Goal: Complete application form: Complete application form

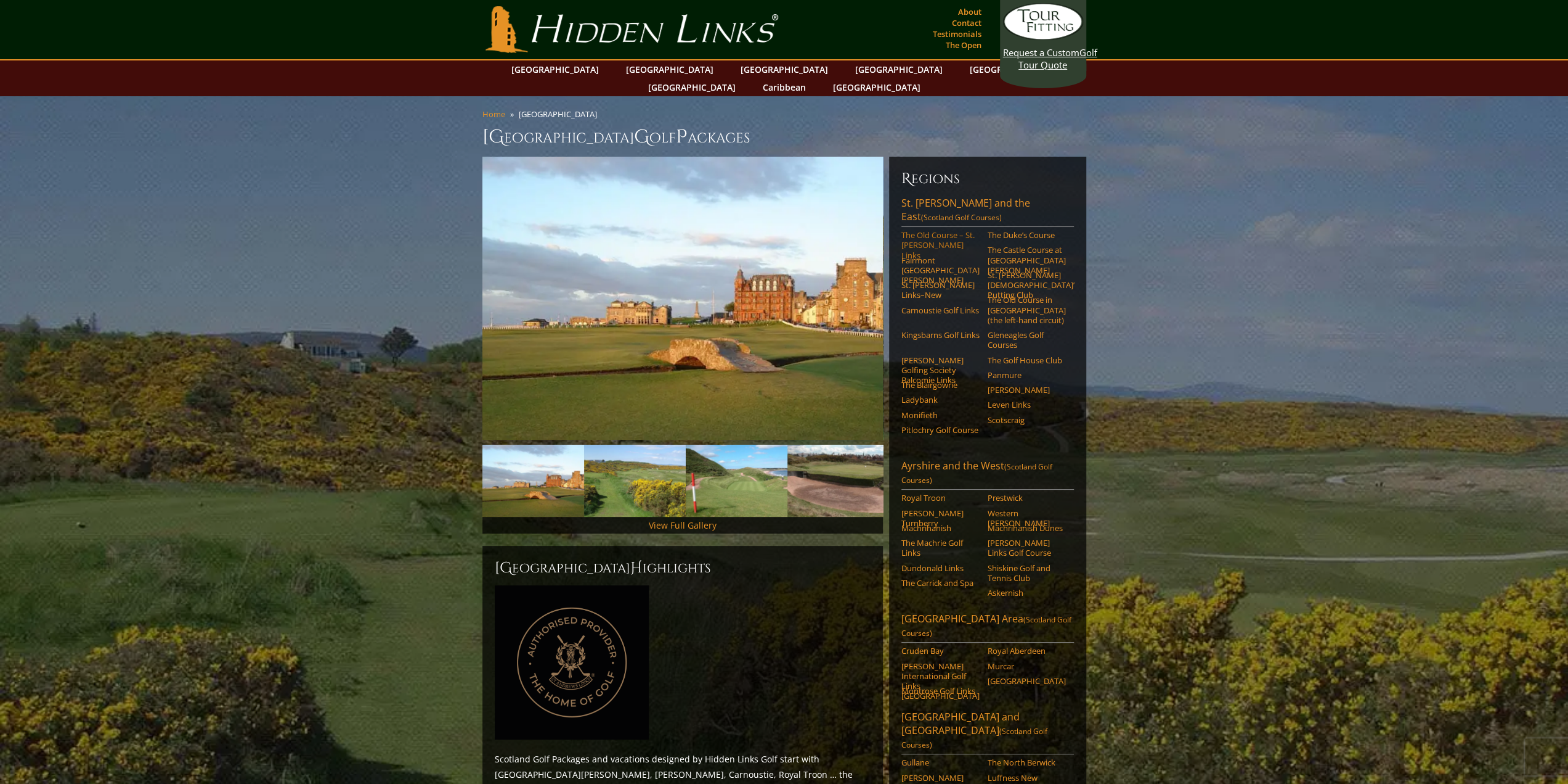
click at [939, 230] on link "The Old Course – St. [PERSON_NAME] Links" at bounding box center [940, 244] width 78 height 30
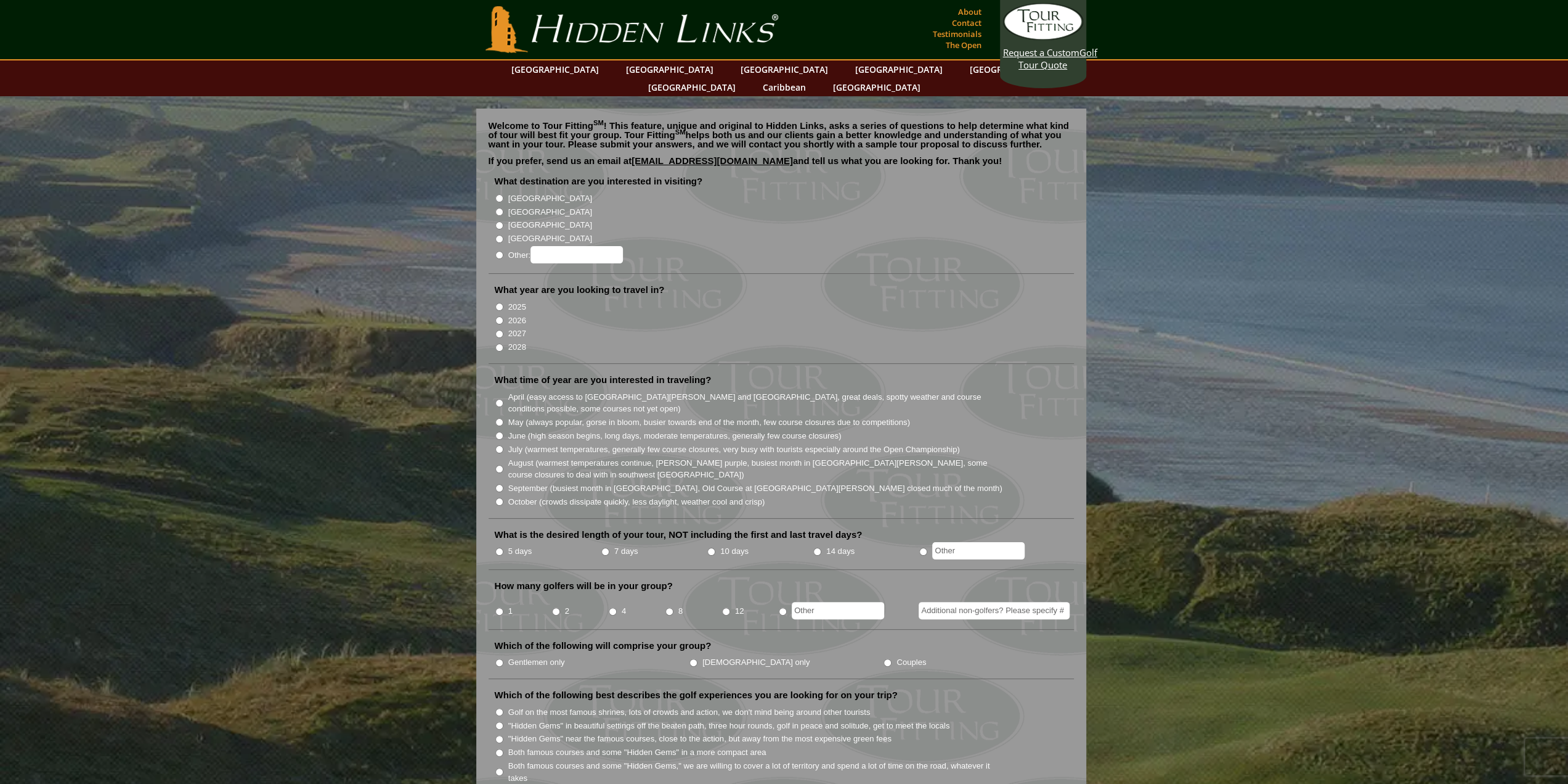
click at [499, 208] on input "[GEOGRAPHIC_DATA]" at bounding box center [499, 211] width 8 height 8
radio input "true"
click at [501, 316] on input "2026" at bounding box center [499, 320] width 8 height 8
radio input "true"
click at [502, 445] on input "July (warmest temperatures, generally few course closures, very busy with touri…" at bounding box center [499, 449] width 8 height 8
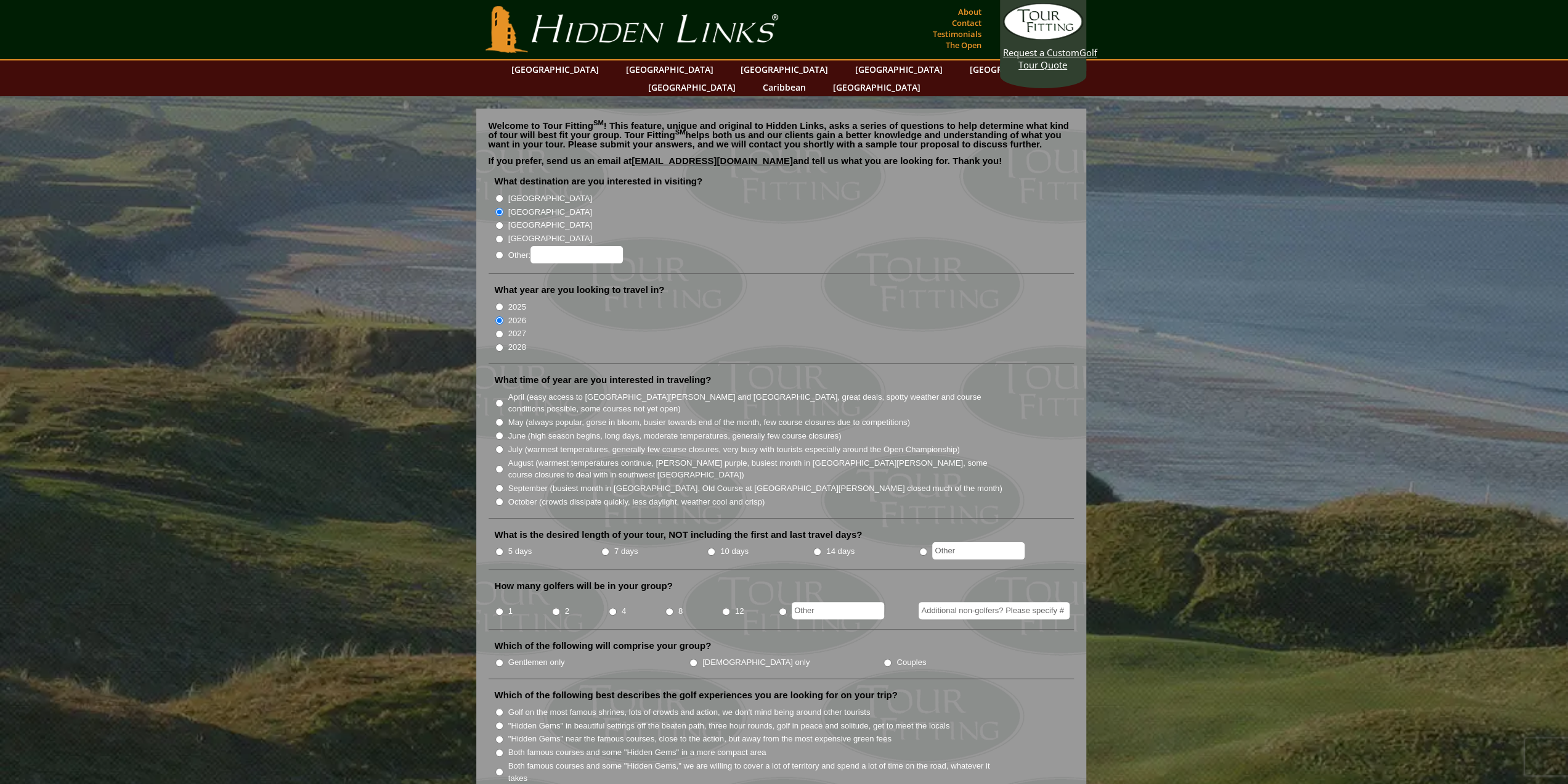
radio input "true"
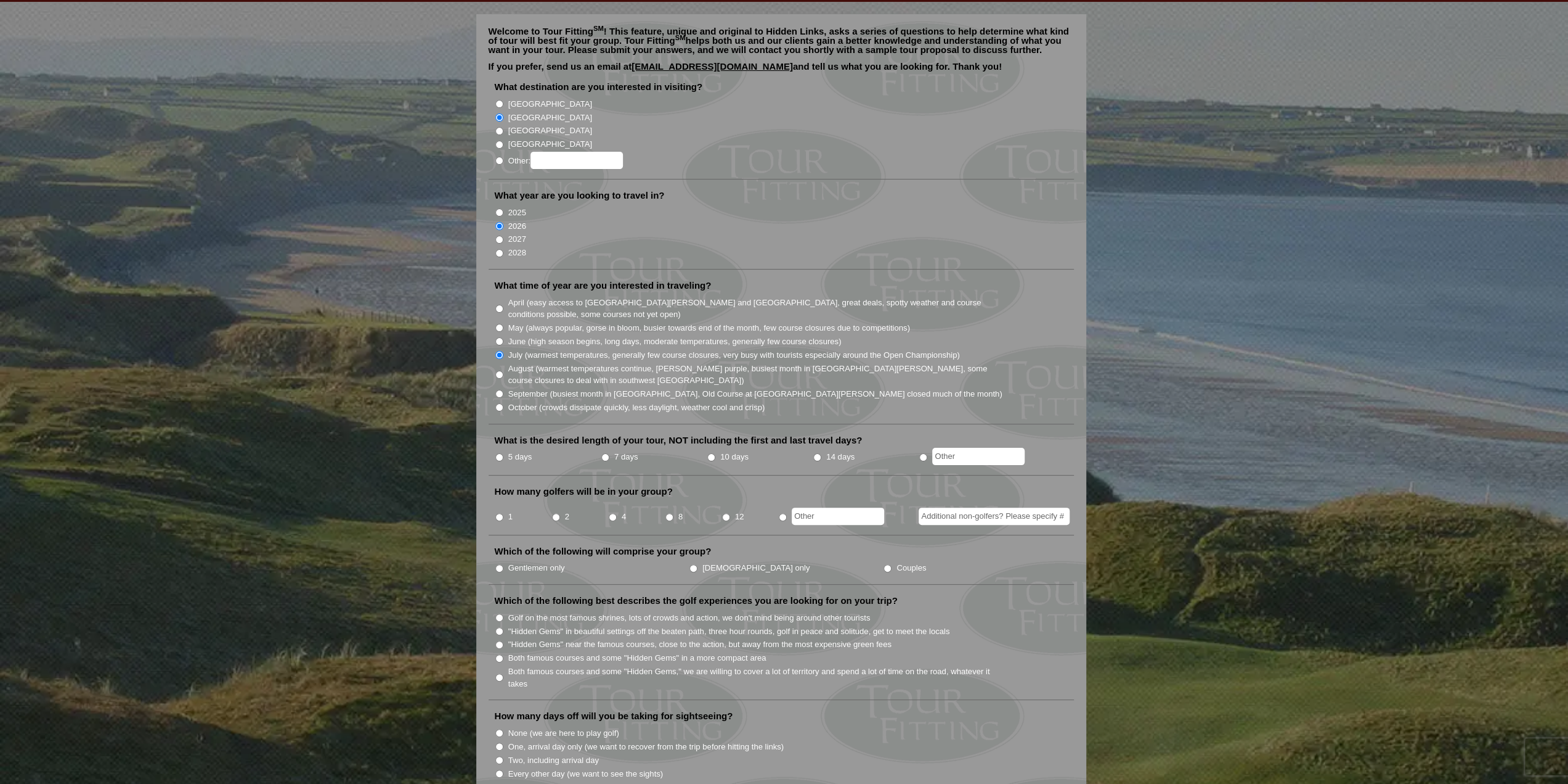
scroll to position [123, 0]
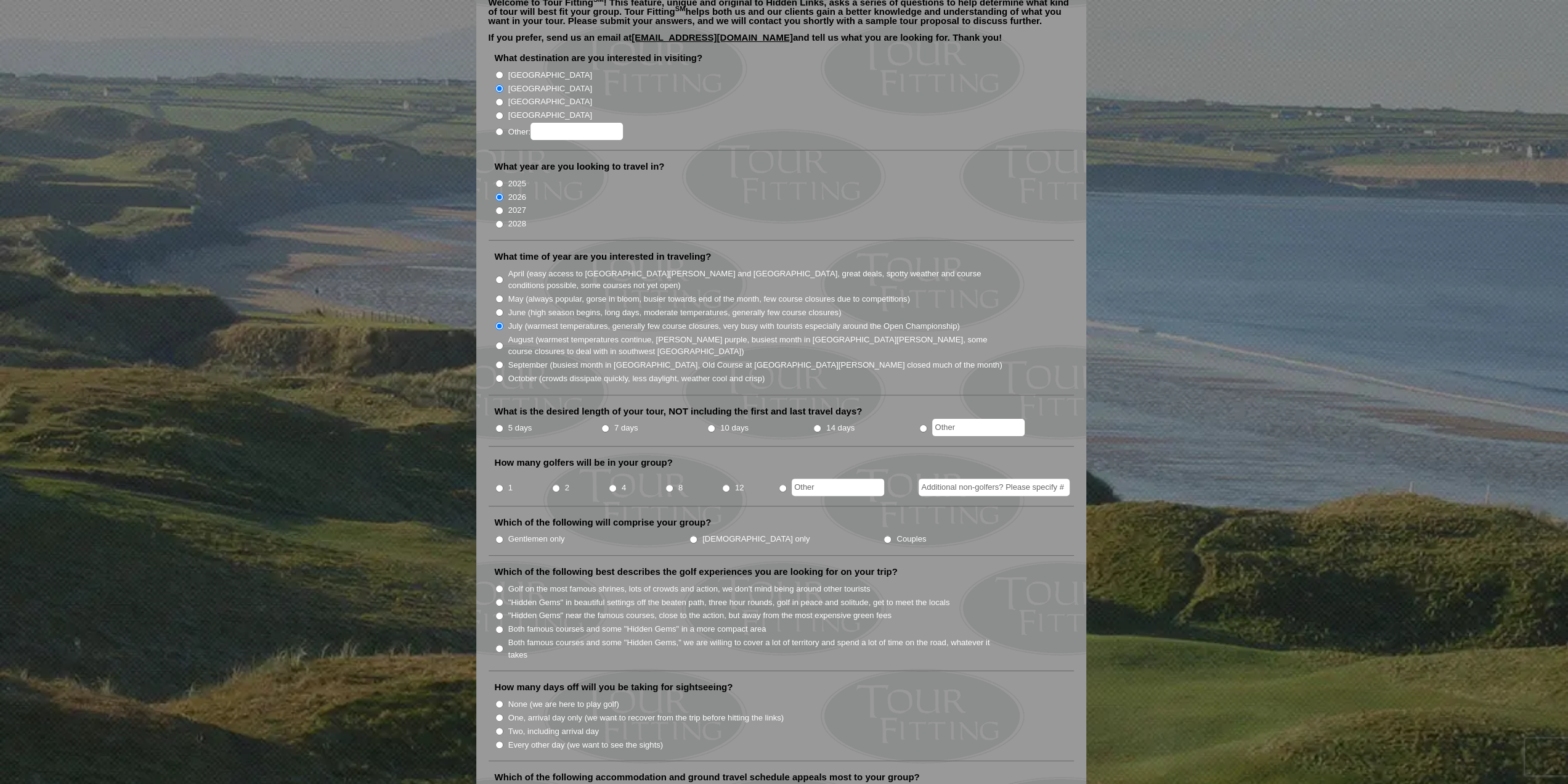
click at [706, 421] on li "10 days" at bounding box center [759, 428] width 106 height 16
click at [707, 425] on input "10 days" at bounding box center [711, 428] width 8 height 8
radio input "true"
click at [498, 535] on input "Gentlemen only" at bounding box center [499, 539] width 8 height 8
radio input "true"
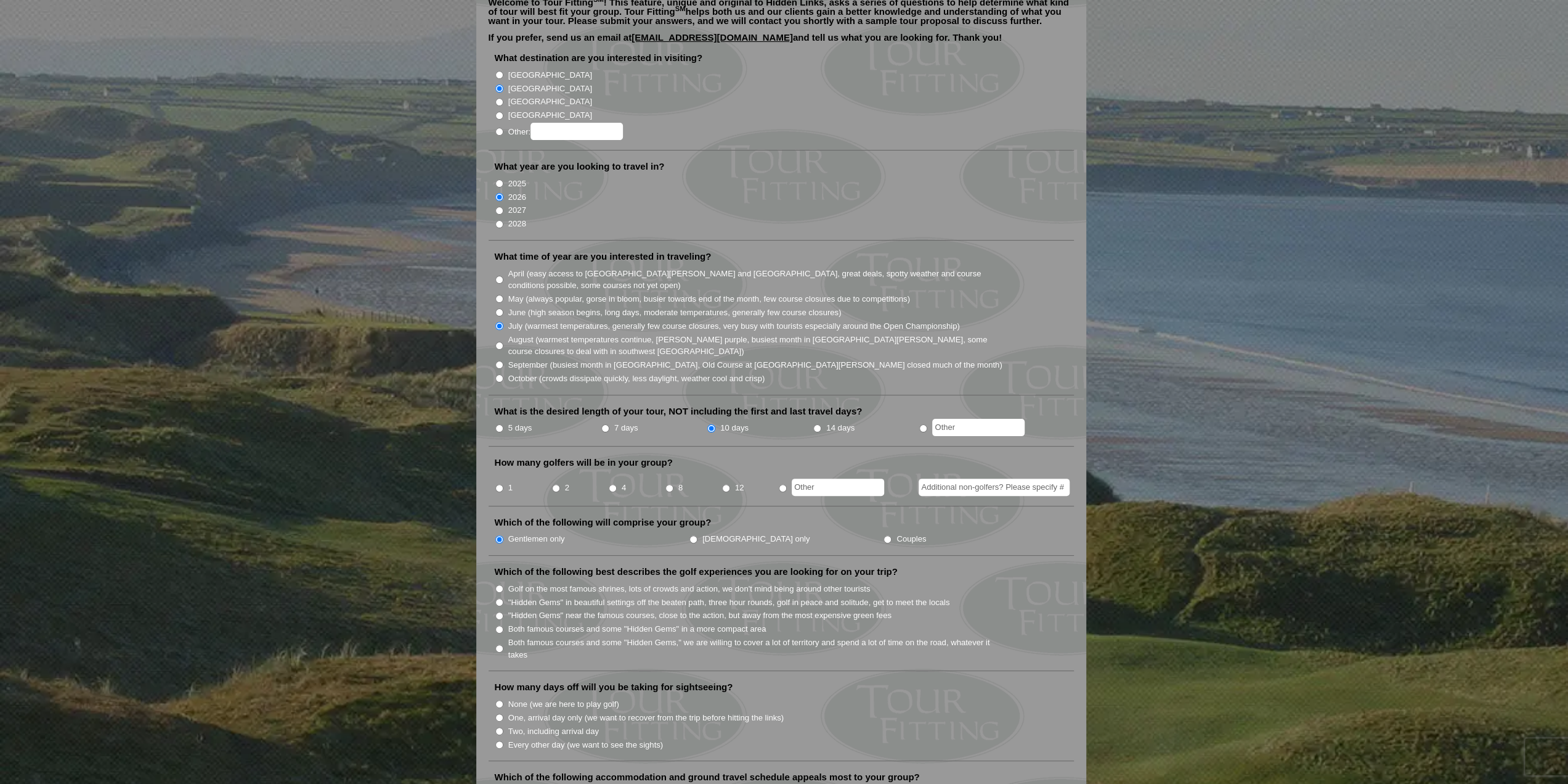
click at [780, 484] on input "radio" at bounding box center [783, 488] width 8 height 8
radio input "true"
click at [835, 479] on input "text" at bounding box center [838, 487] width 93 height 17
type input "3"
click at [913, 516] on li "Which of the following will comprise your group? Gentlemen only Ladies only Cou…" at bounding box center [781, 535] width 585 height 40
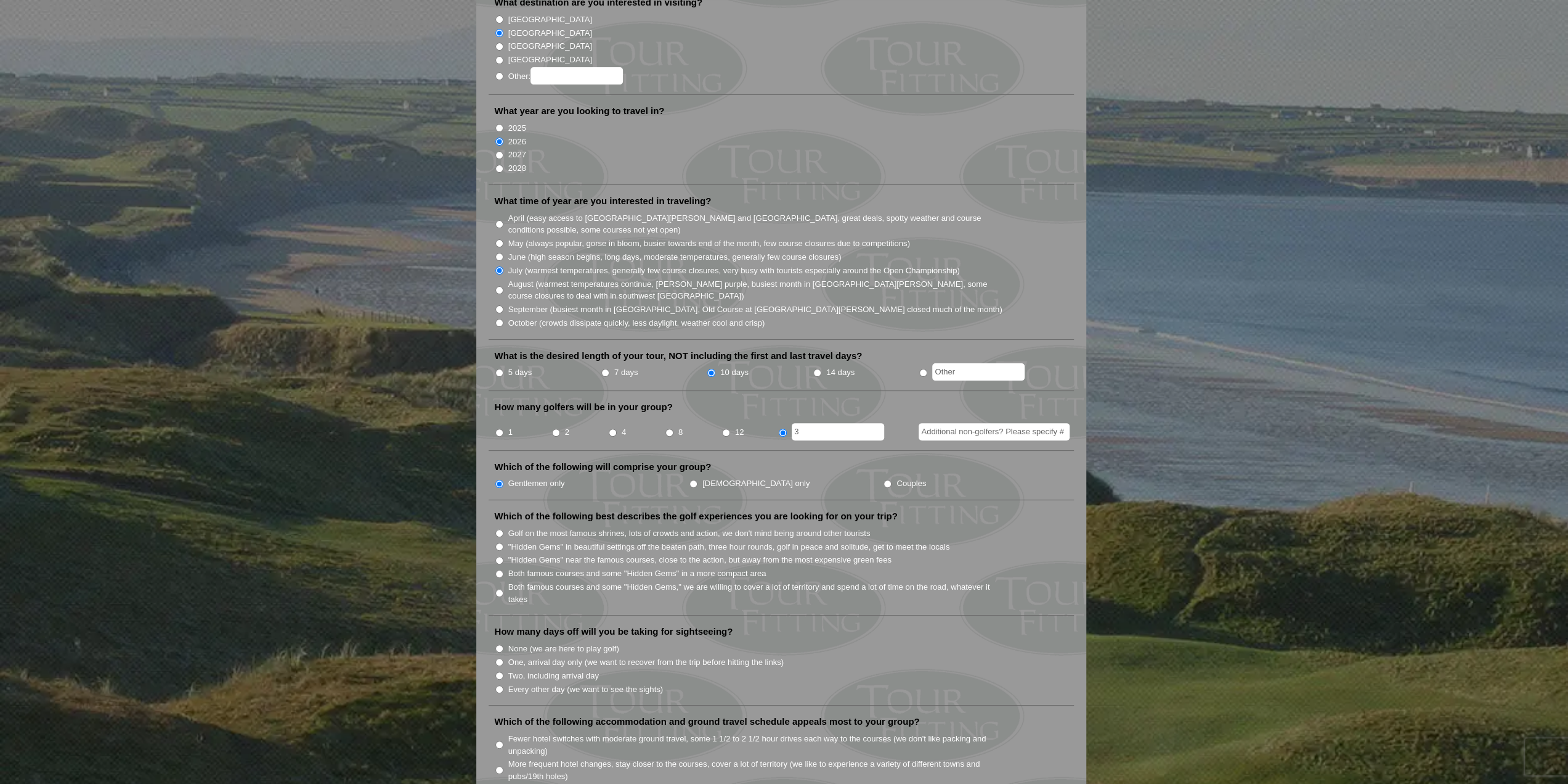
scroll to position [185, 0]
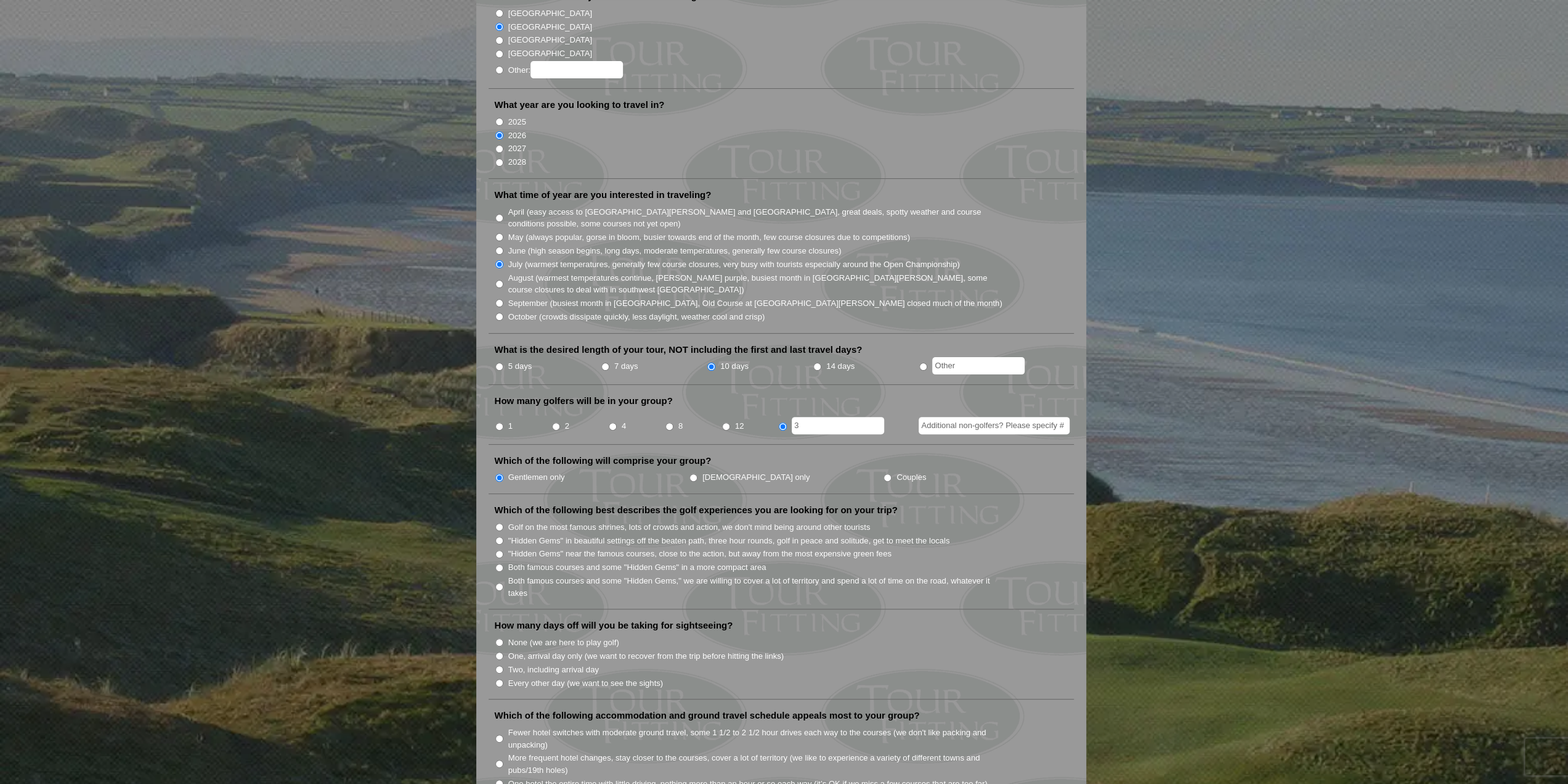
click at [502, 523] on input "Golf on the most famous shrines, lots of crowds and action, we don't mind being…" at bounding box center [499, 527] width 8 height 8
radio input "true"
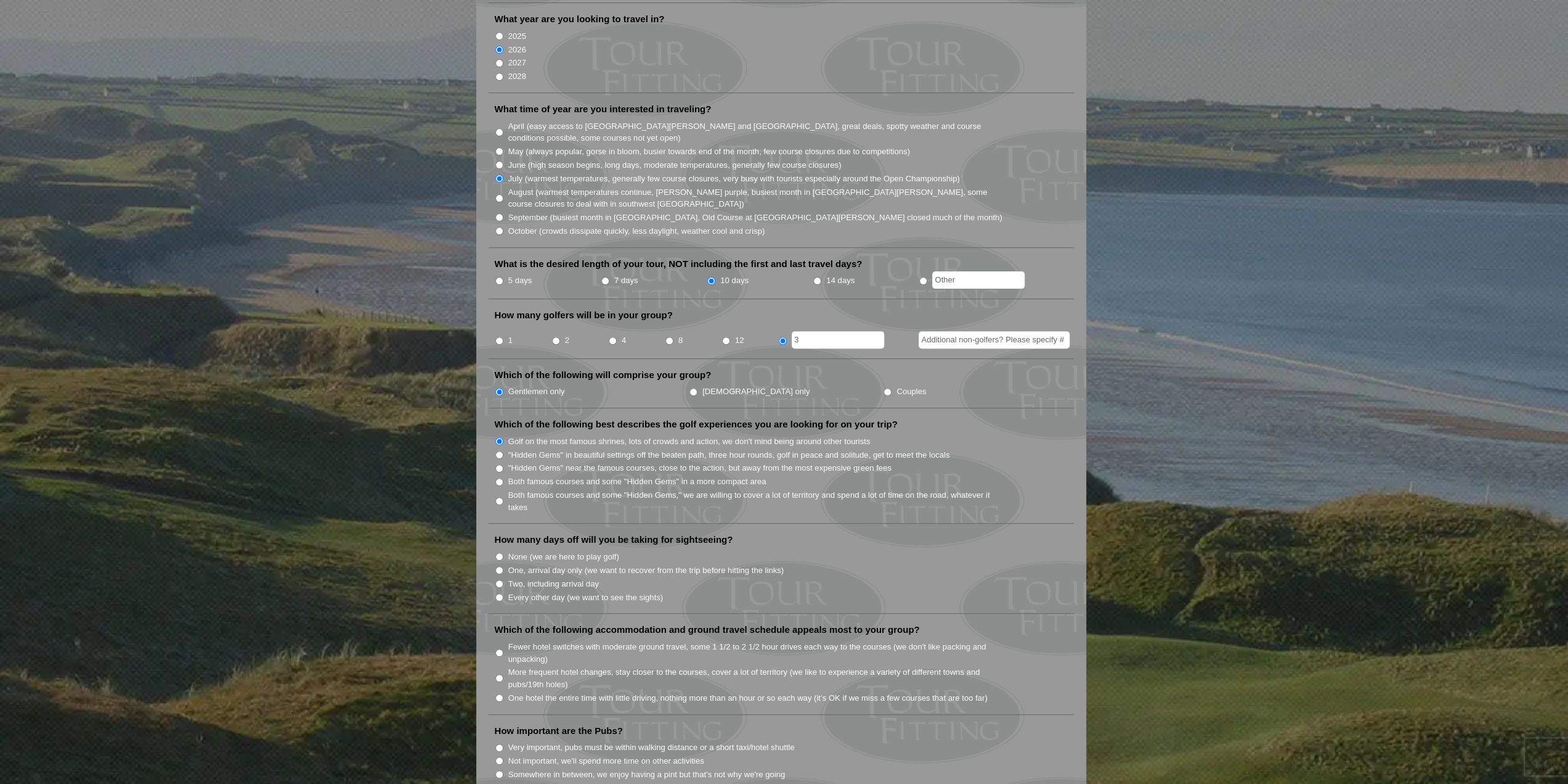
scroll to position [308, 0]
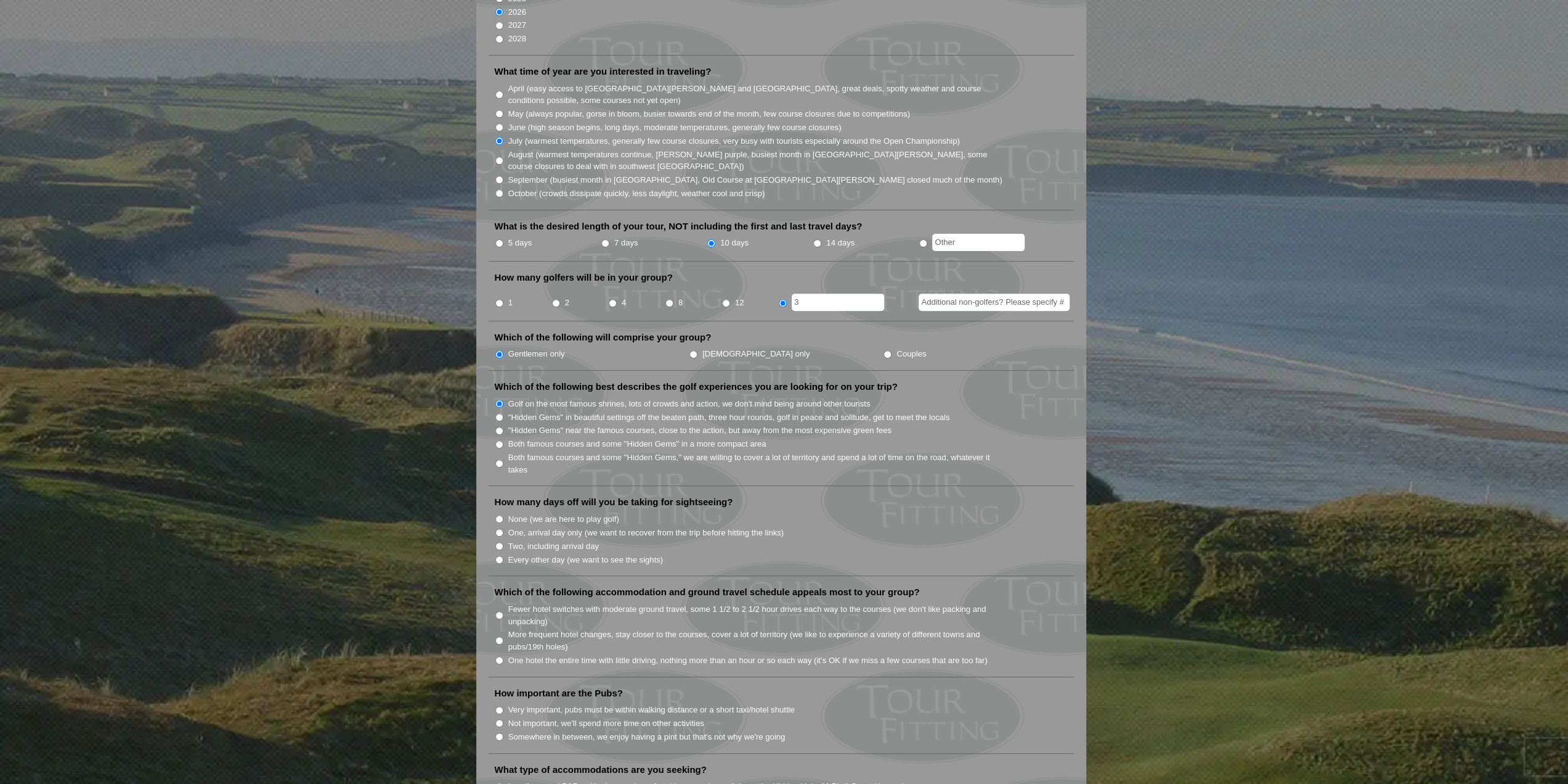
click at [499, 515] on input "None (we are here to play golf)" at bounding box center [499, 518] width 8 height 8
radio input "true"
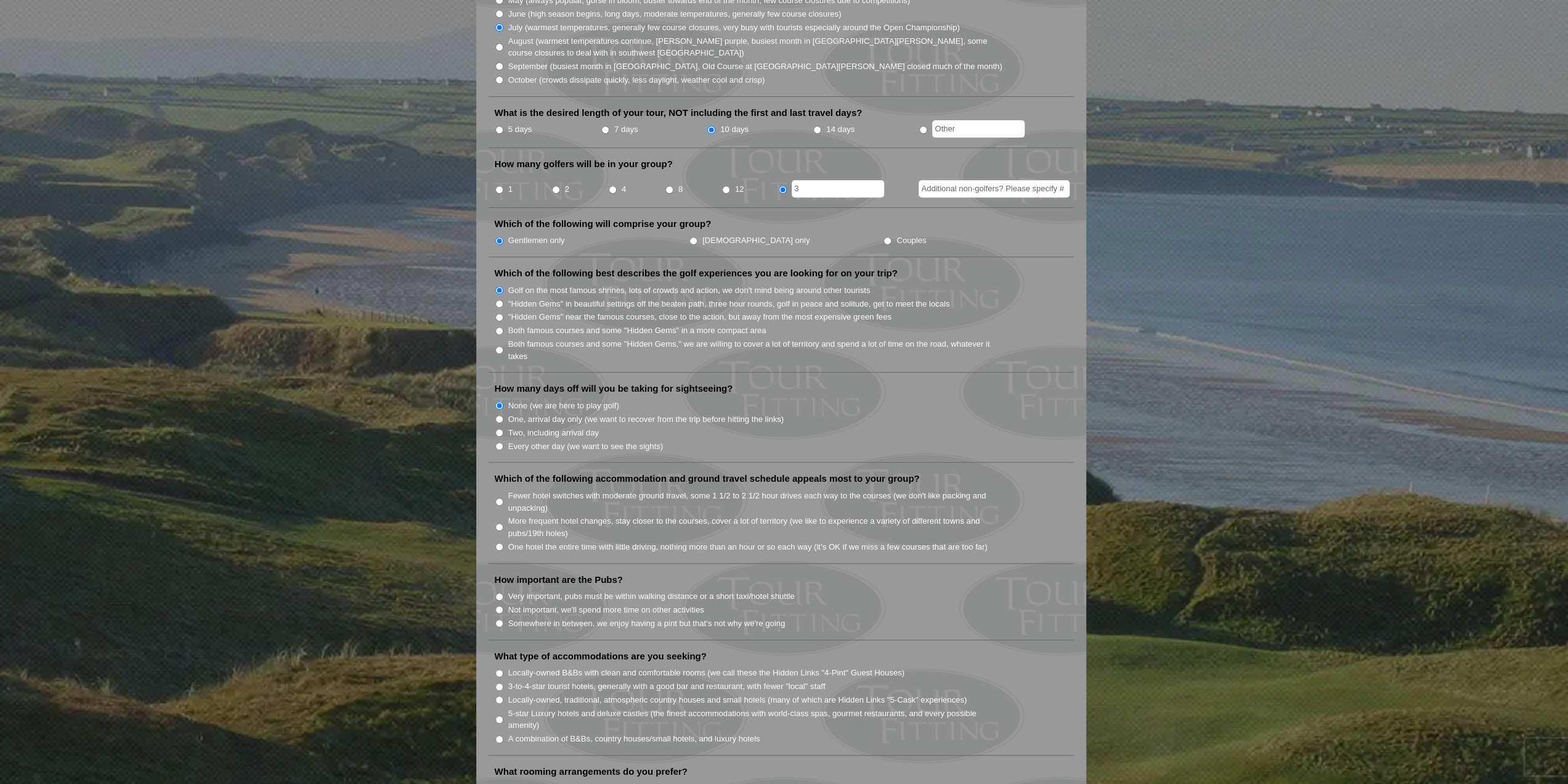
scroll to position [432, 0]
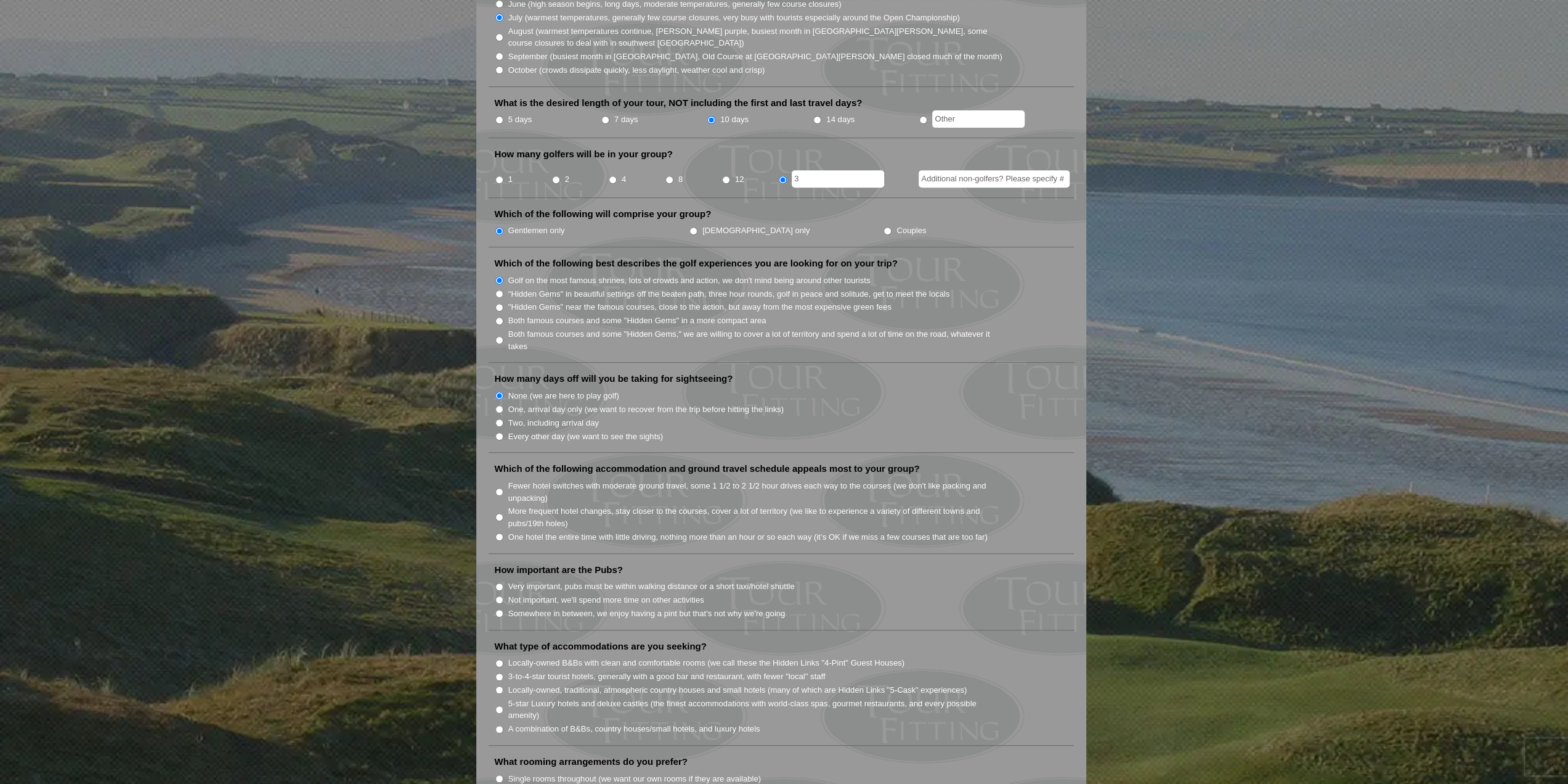
click at [502, 533] on input "One hotel the entire time with little driving, nothing more than an hour or so …" at bounding box center [499, 537] width 8 height 8
radio input "true"
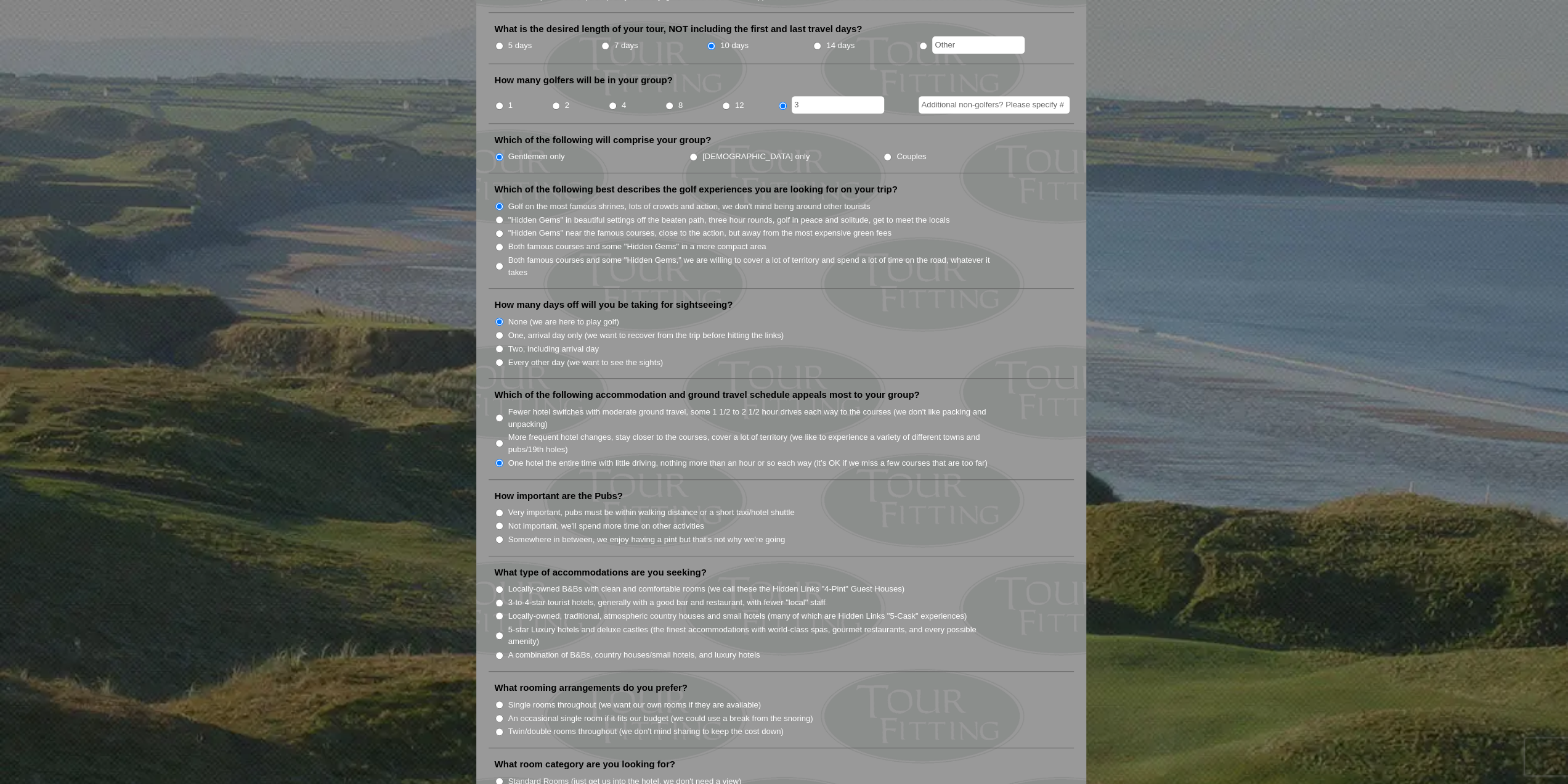
scroll to position [555, 0]
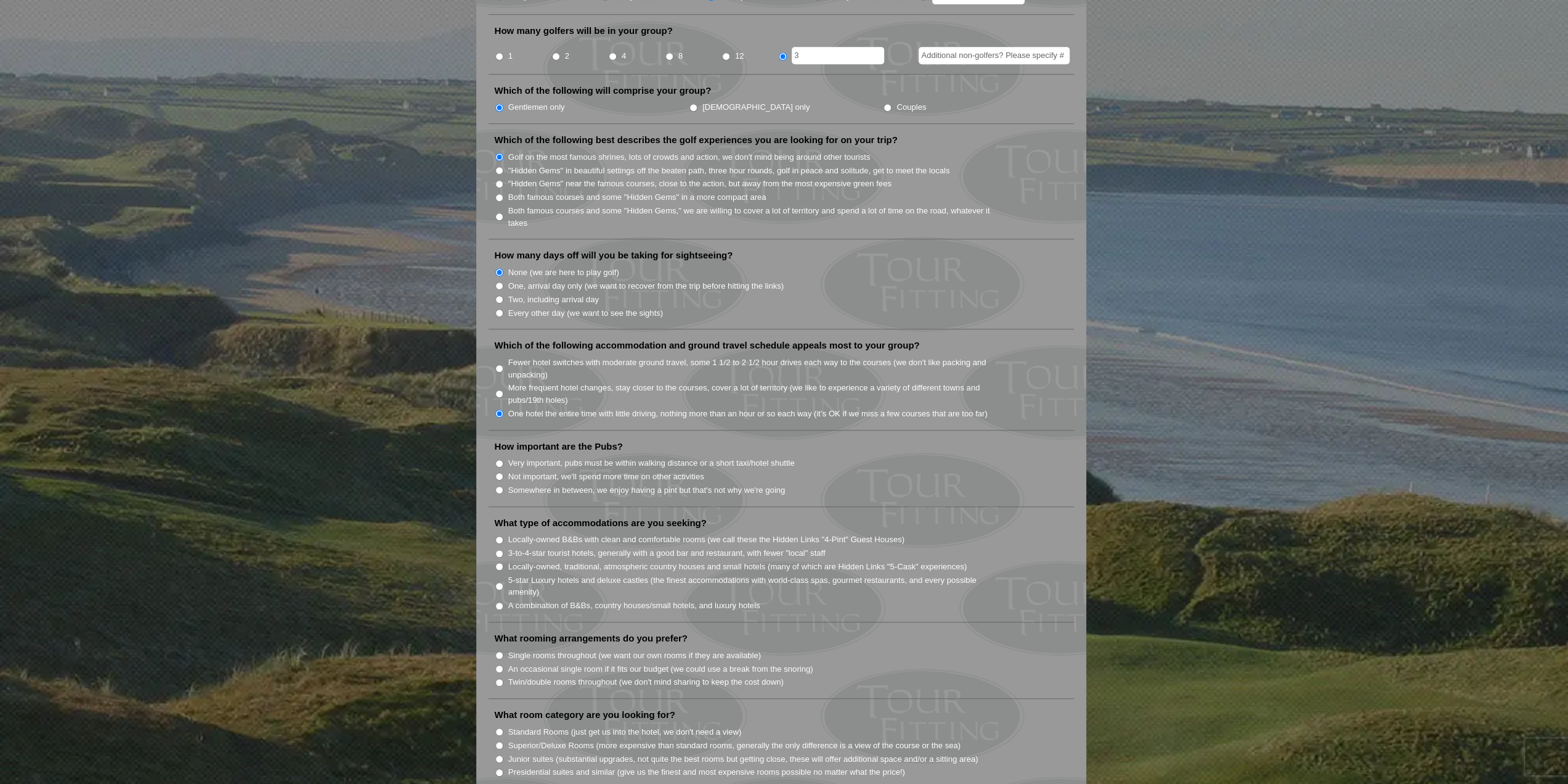
click at [499, 486] on input "Somewhere in between, we enjoy having a pint but that's not why we're going" at bounding box center [499, 490] width 8 height 8
radio input "true"
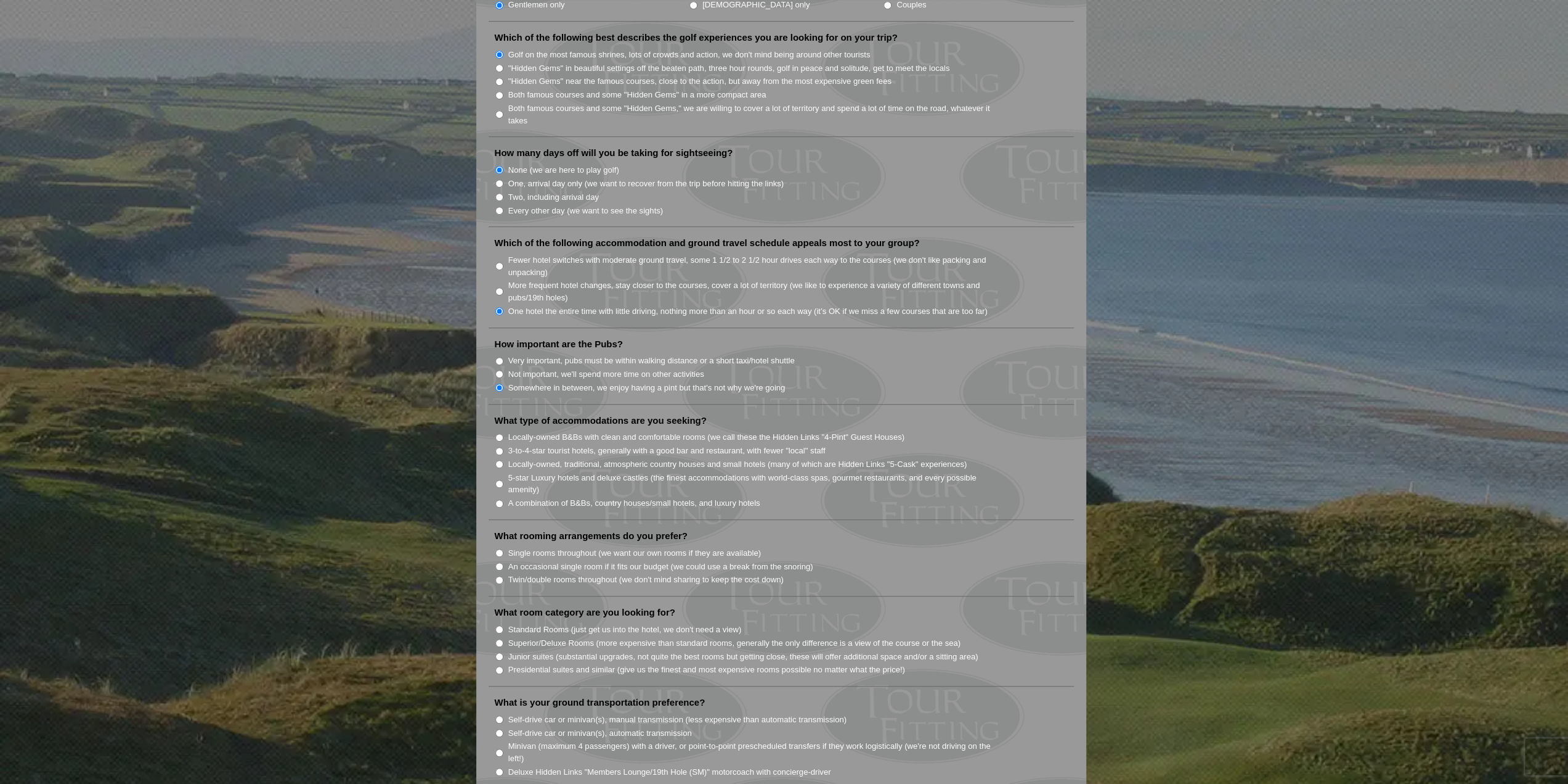
scroll to position [678, 0]
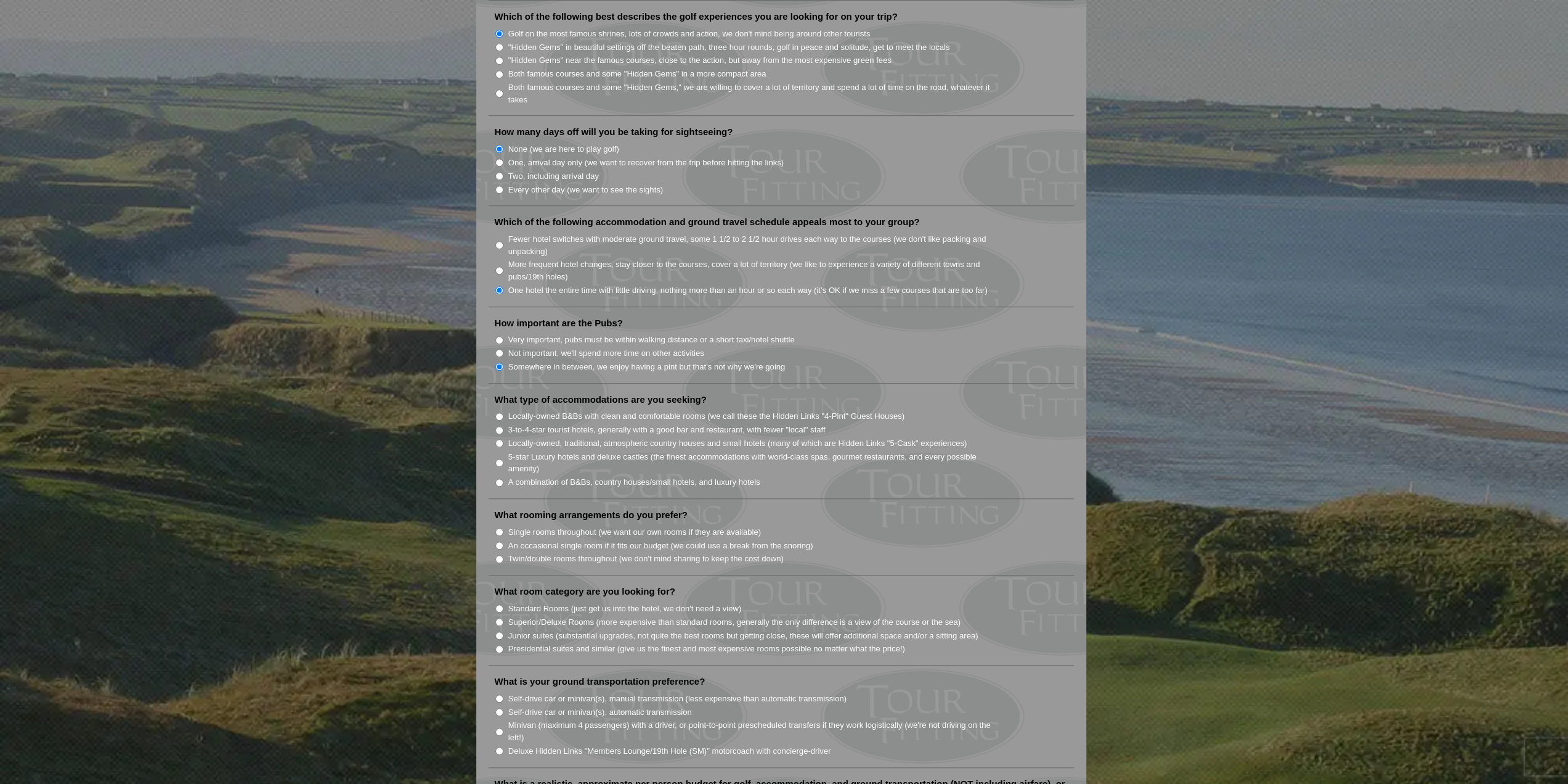
click at [499, 479] on input "A combination of B&Bs, country houses/small hotels, and luxury hotels" at bounding box center [499, 483] width 8 height 8
radio input "true"
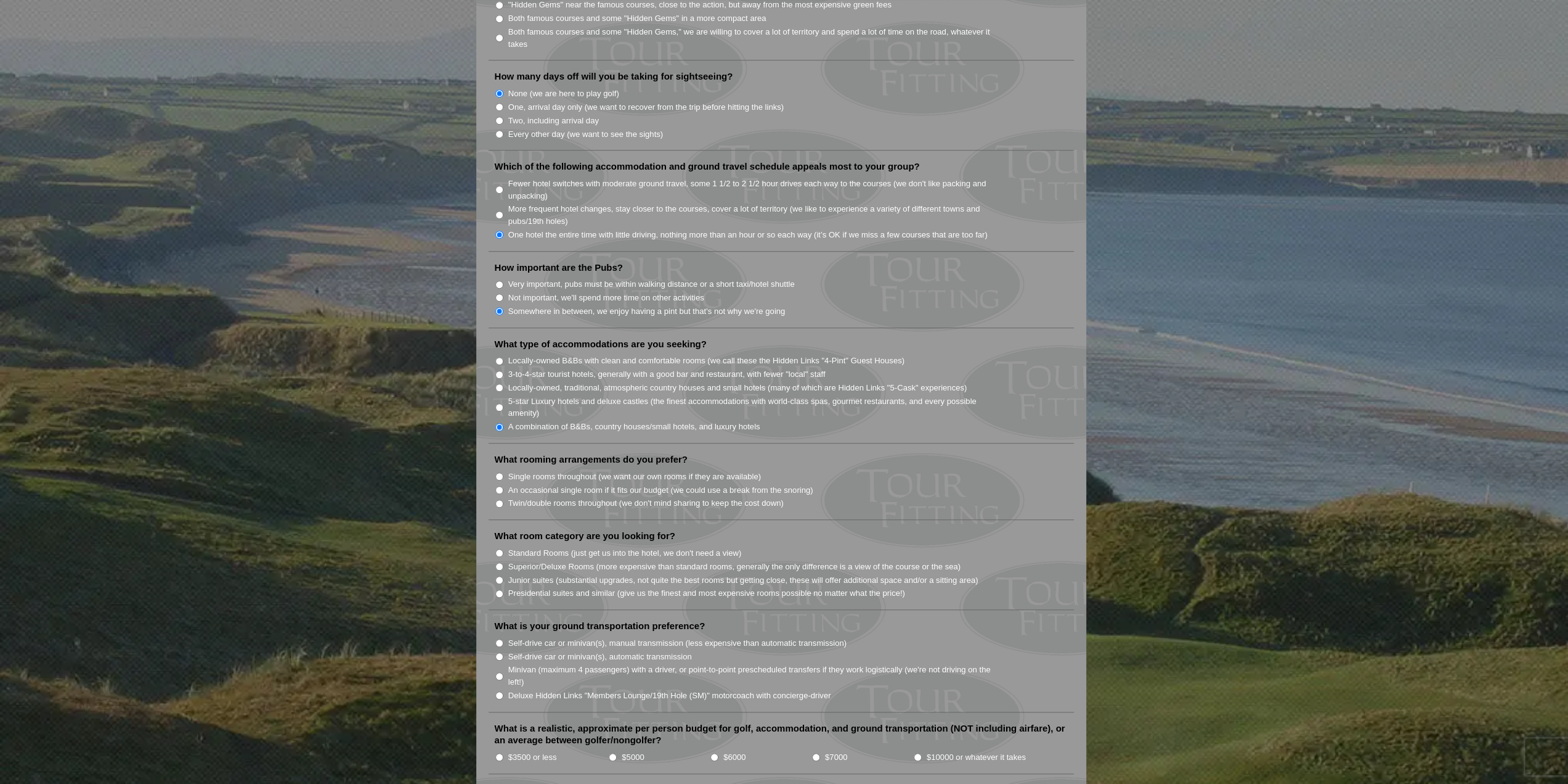
scroll to position [740, 0]
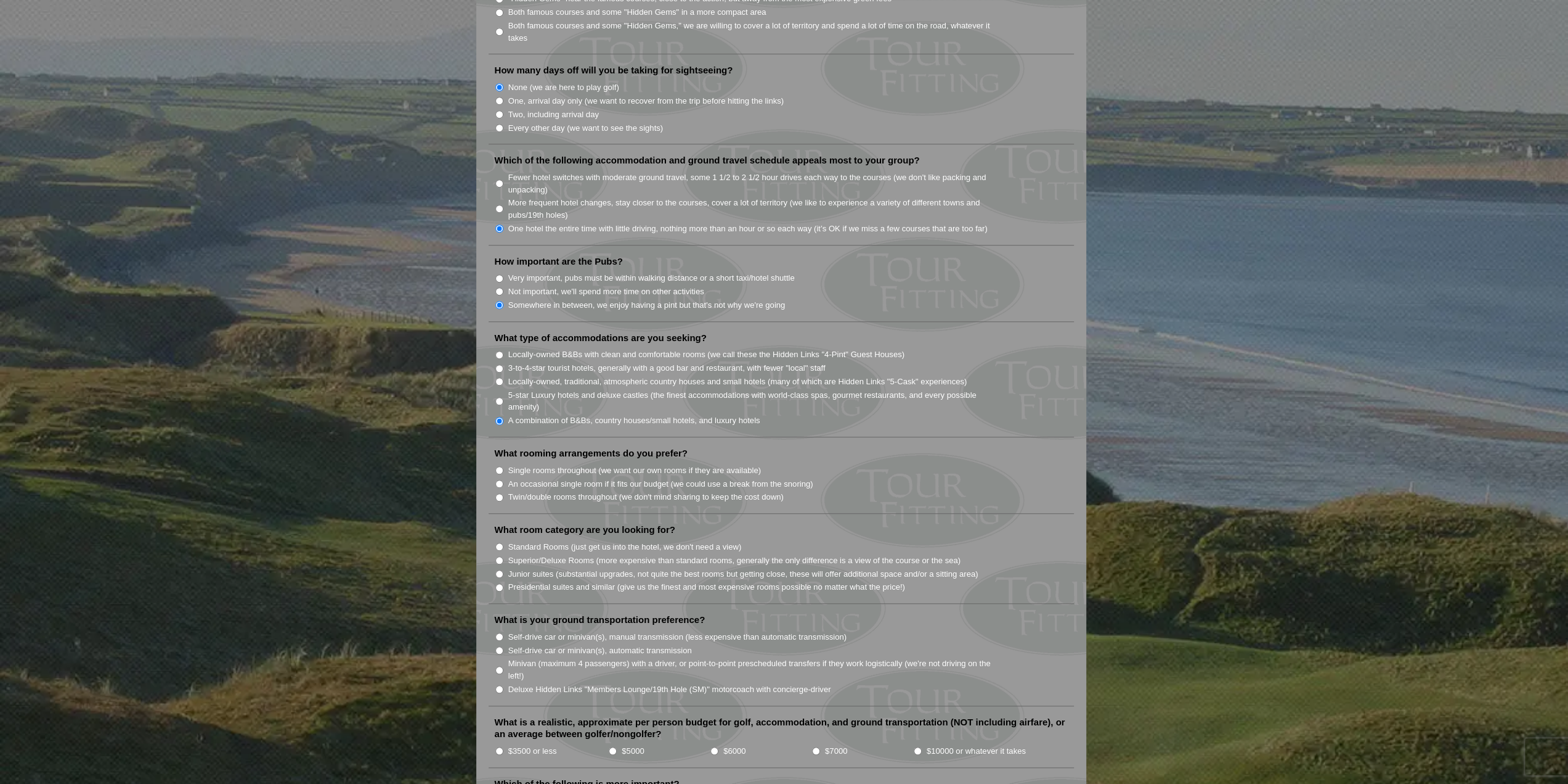
click at [499, 466] on input "Single rooms throughout (we want our own rooms if they are available)" at bounding box center [499, 470] width 8 height 8
radio input "true"
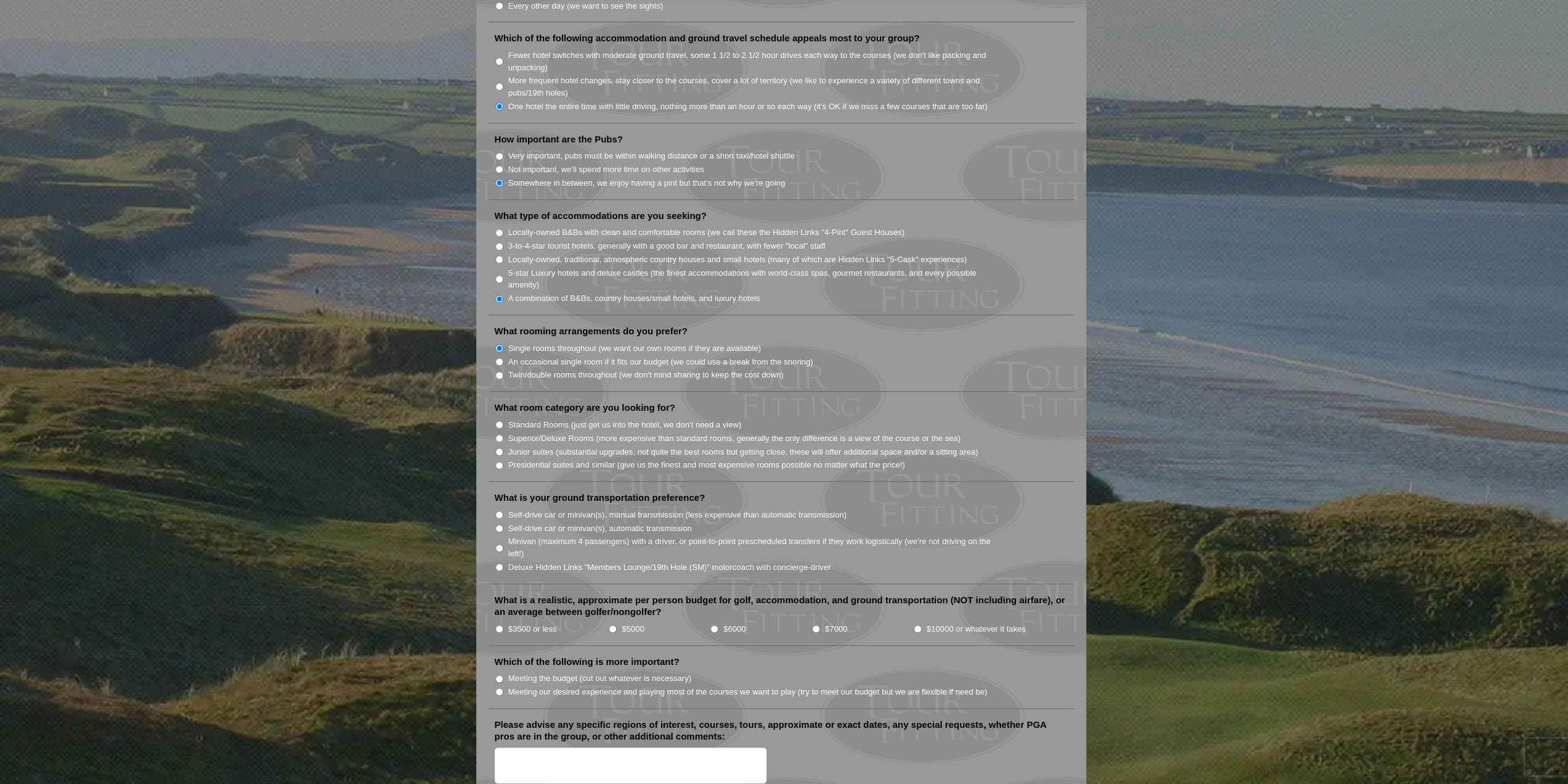
scroll to position [863, 0]
click at [500, 419] on input "Standard Rooms (just get us into the hotel, we don't need a view)" at bounding box center [499, 423] width 8 height 8
radio input "true"
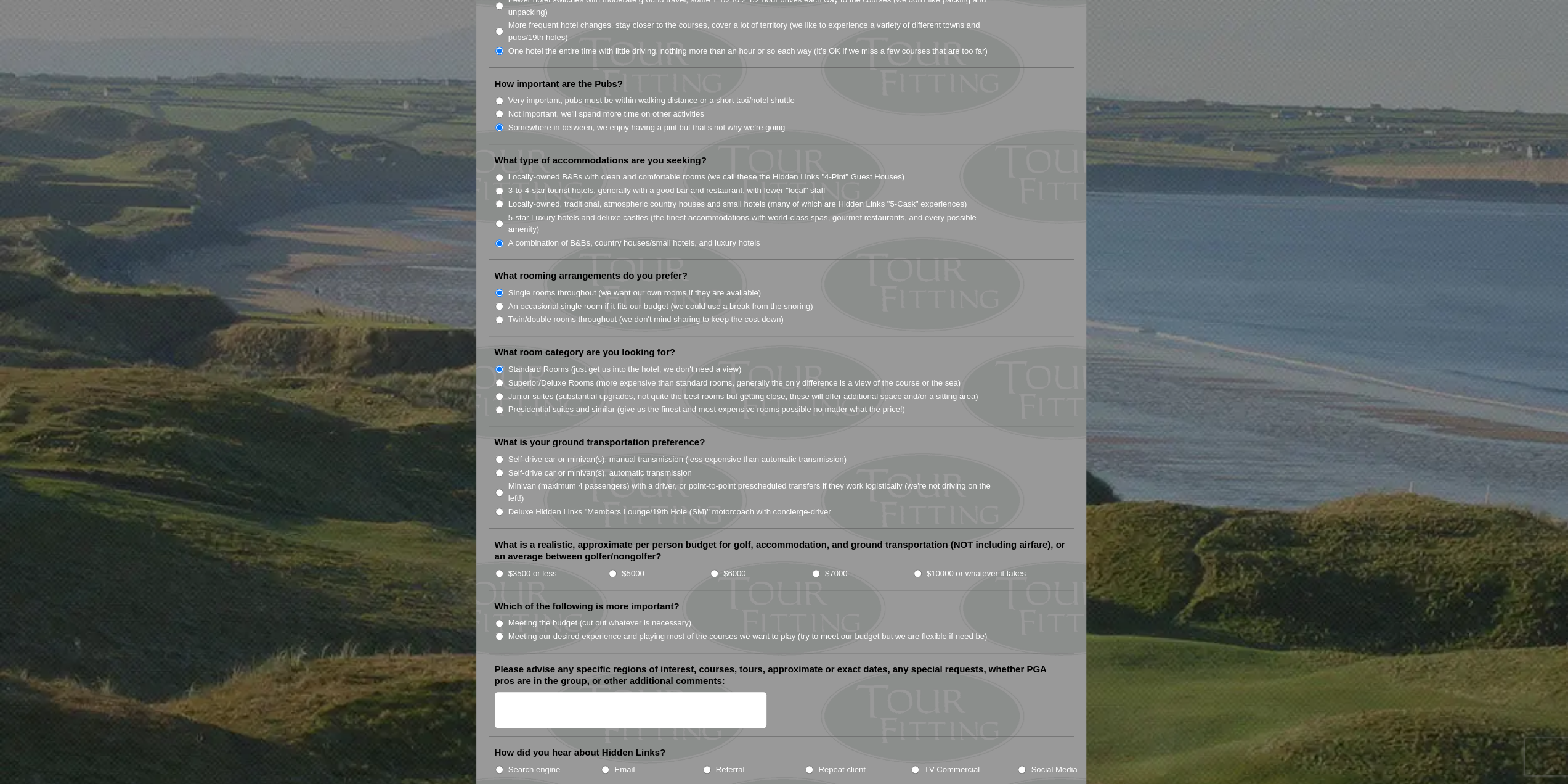
scroll to position [925, 0]
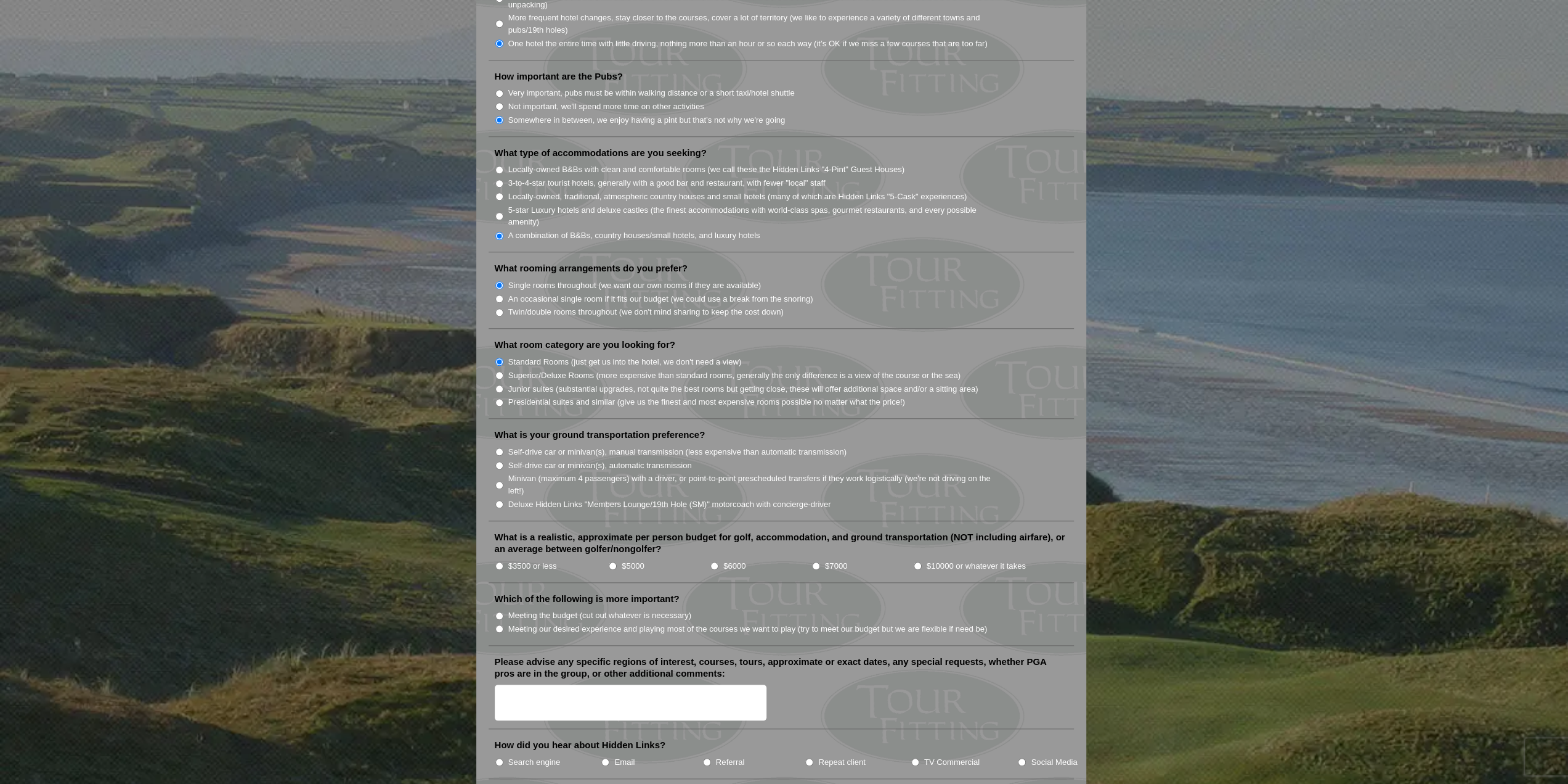
click at [497, 562] on input "$3500 or less" at bounding box center [499, 565] width 8 height 8
radio input "true"
click at [500, 461] on input "Self-drive car or minivan(s), automatic transmission" at bounding box center [499, 465] width 8 height 8
radio input "true"
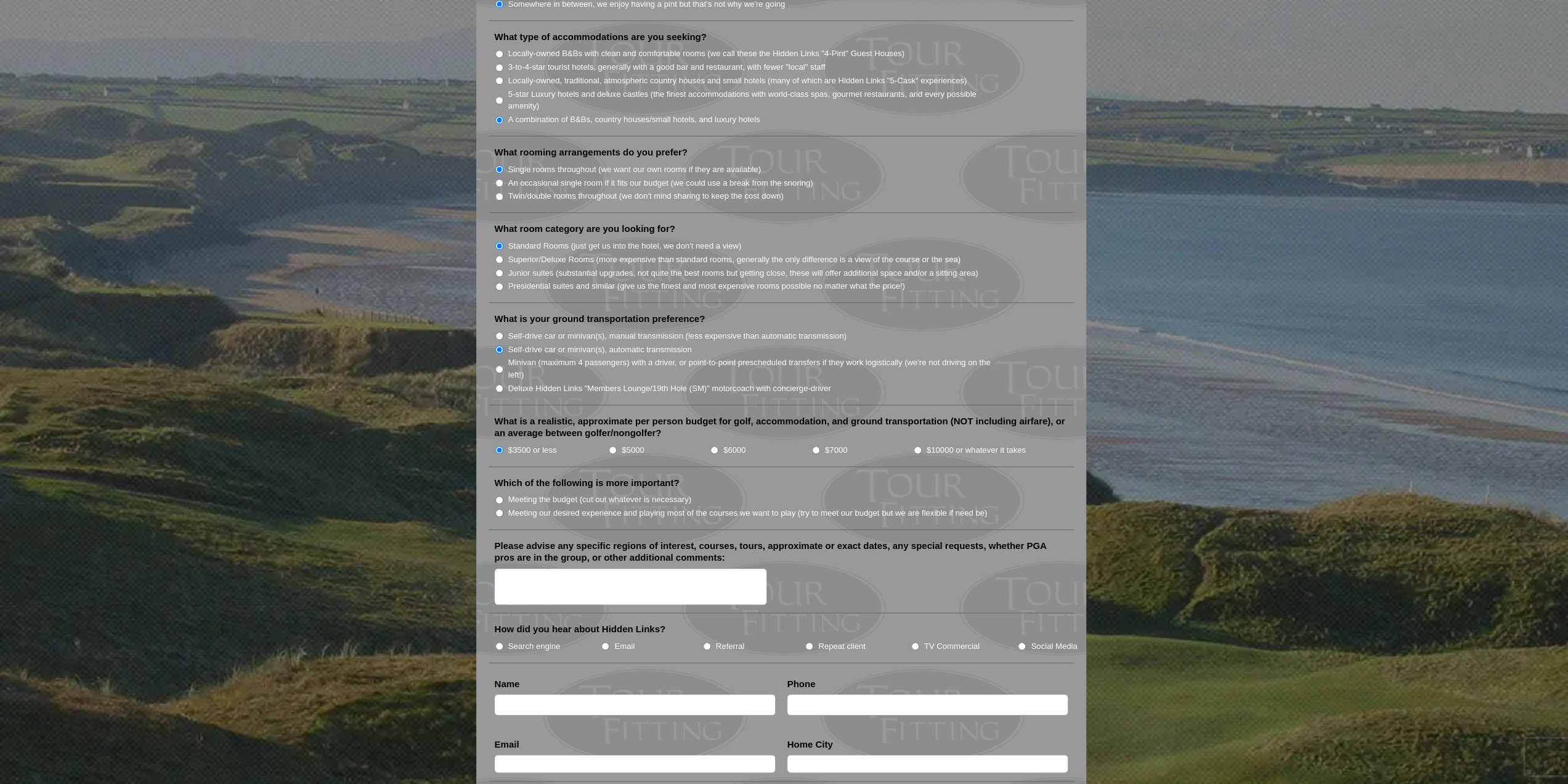
scroll to position [1048, 0]
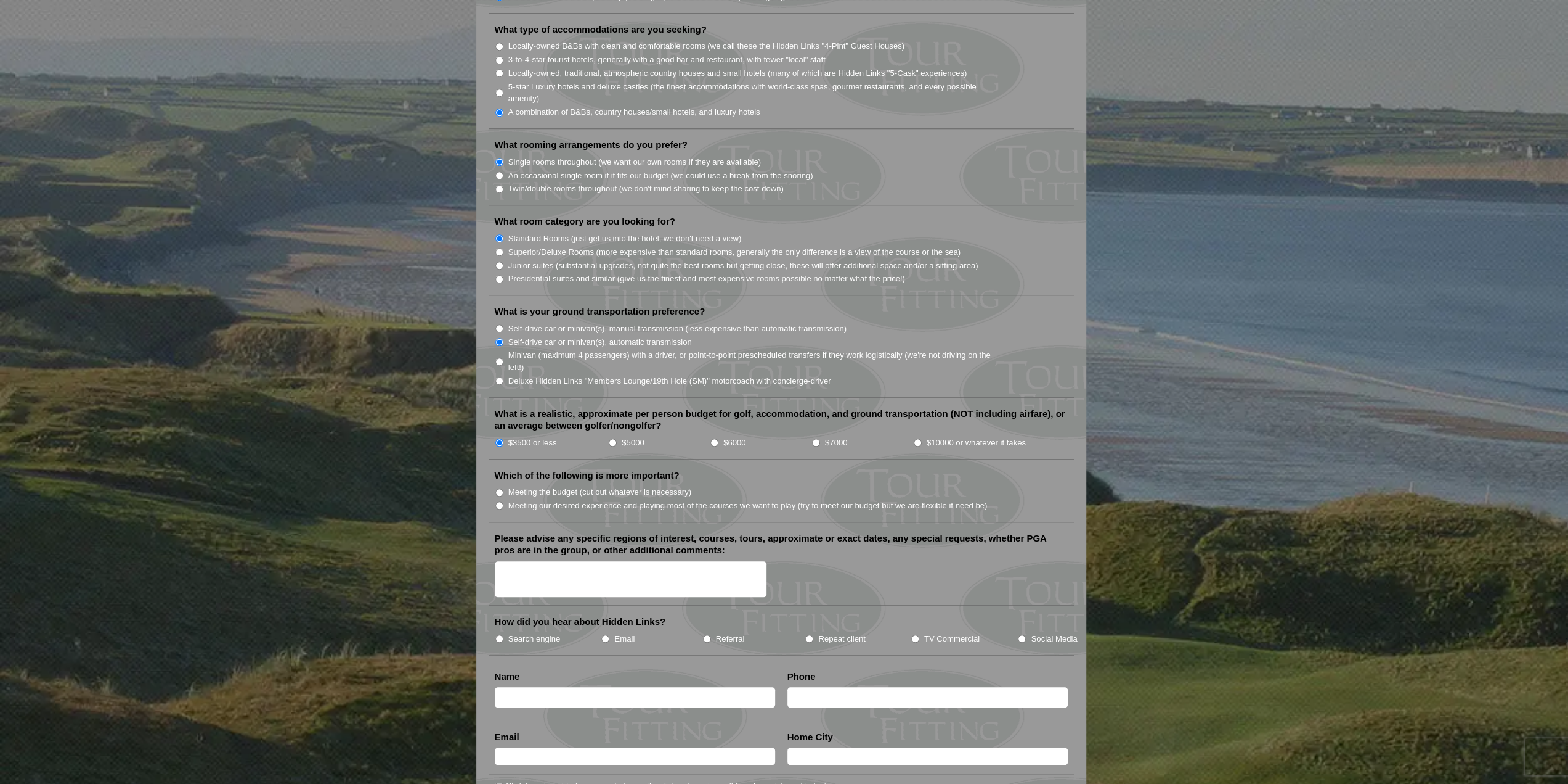
click at [501, 501] on input "Meeting our desired experience and playing most of the courses we want to play …" at bounding box center [499, 505] width 8 height 8
radio input "true"
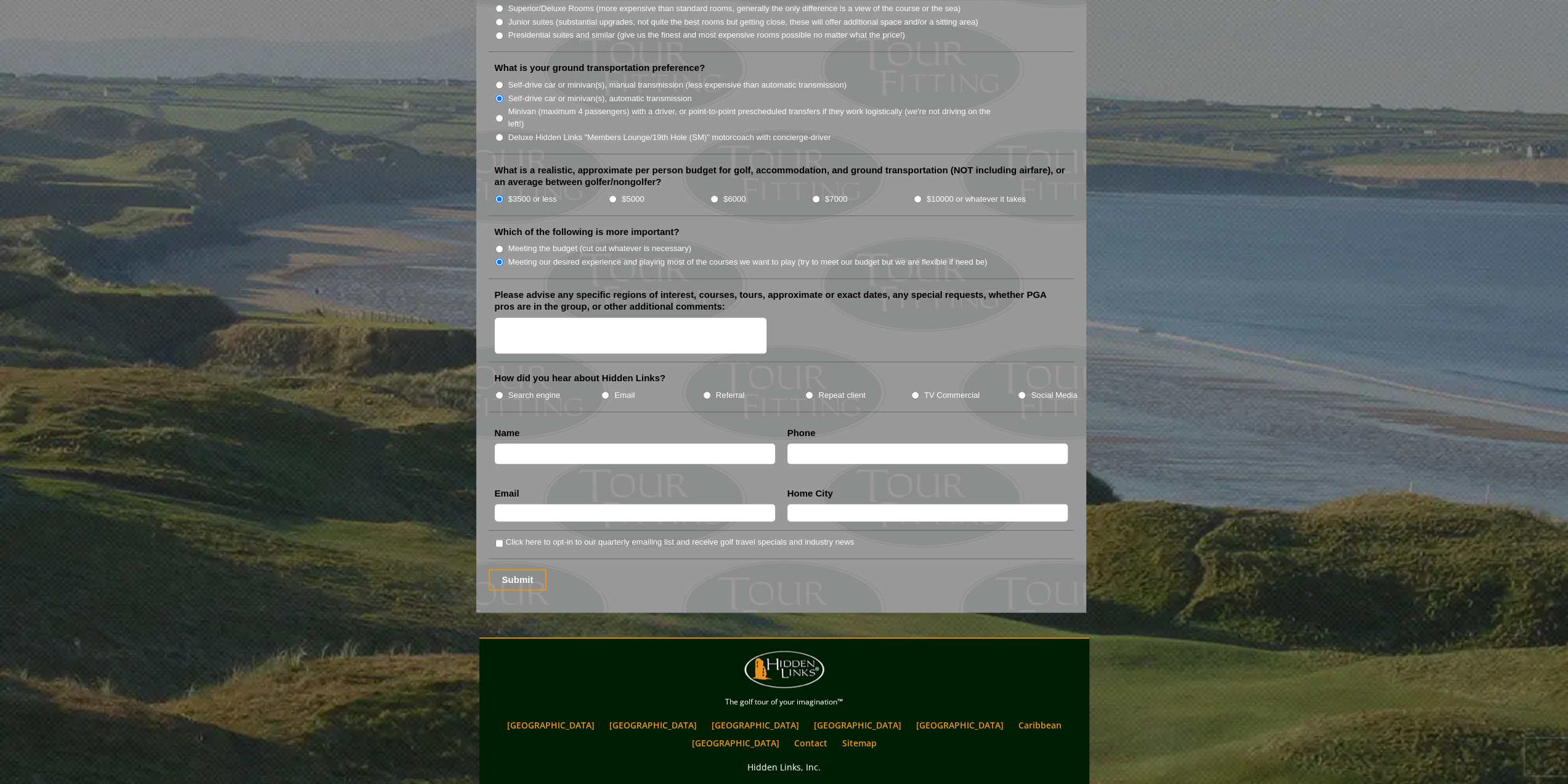
scroll to position [1295, 0]
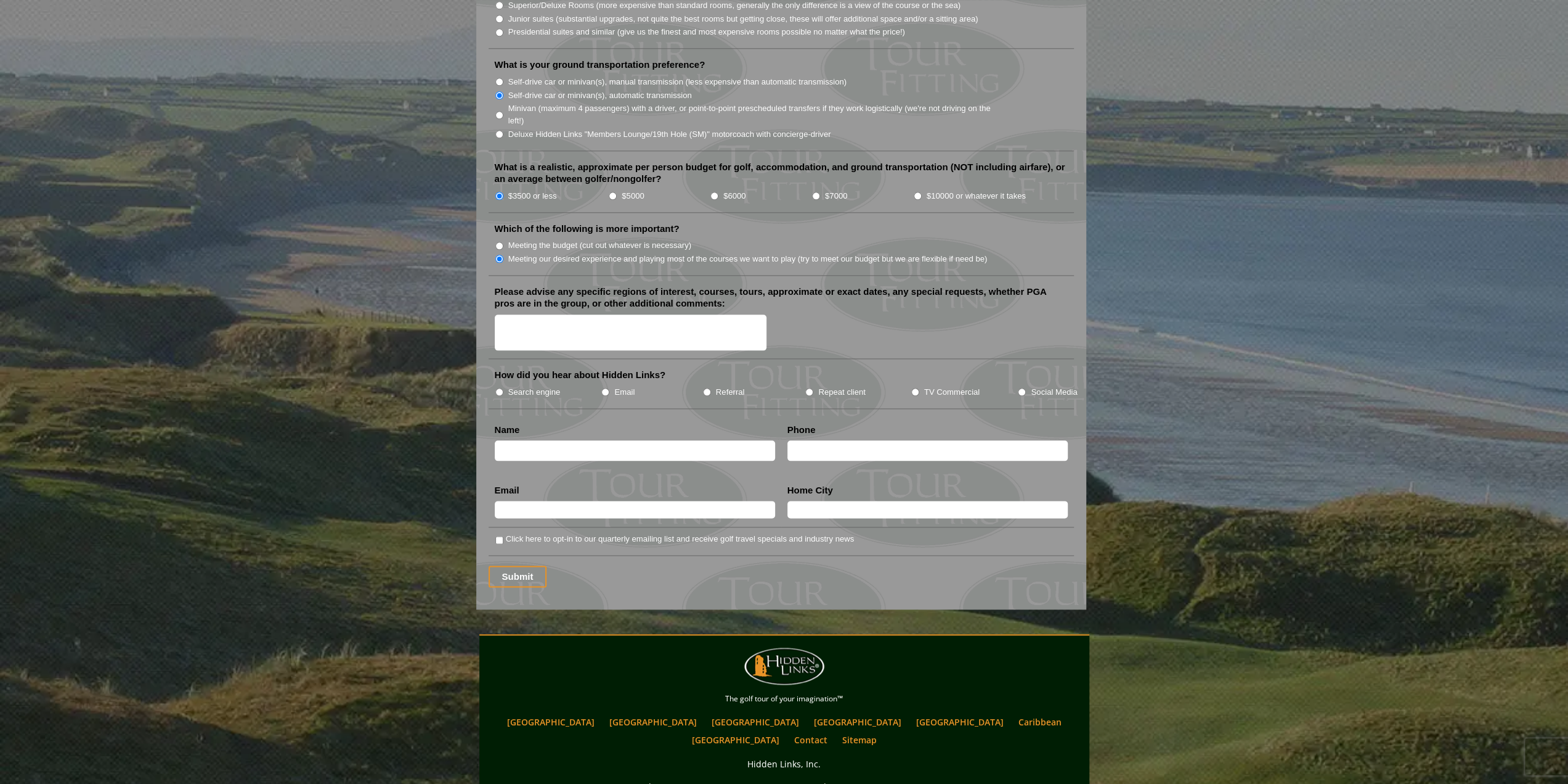
click at [499, 388] on input "Search engine" at bounding box center [499, 392] width 8 height 8
radio input "true"
click at [546, 440] on input "text" at bounding box center [635, 450] width 280 height 20
type input "Komi Daniel"
type input "6183043781"
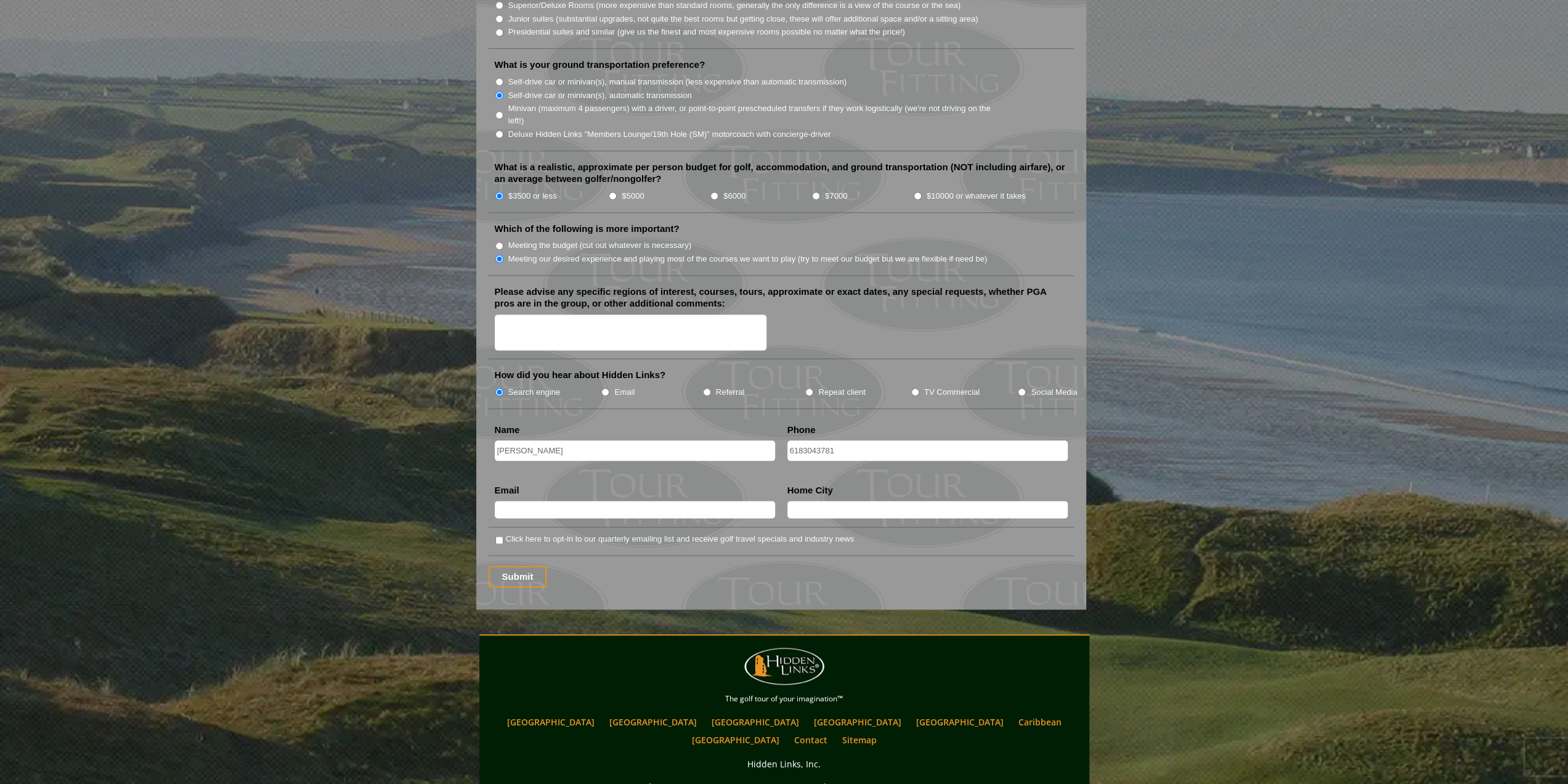
type input "komid45@hotmail.com"
type input "TROY"
click at [524, 565] on input "Submit" at bounding box center [518, 575] width 59 height 21
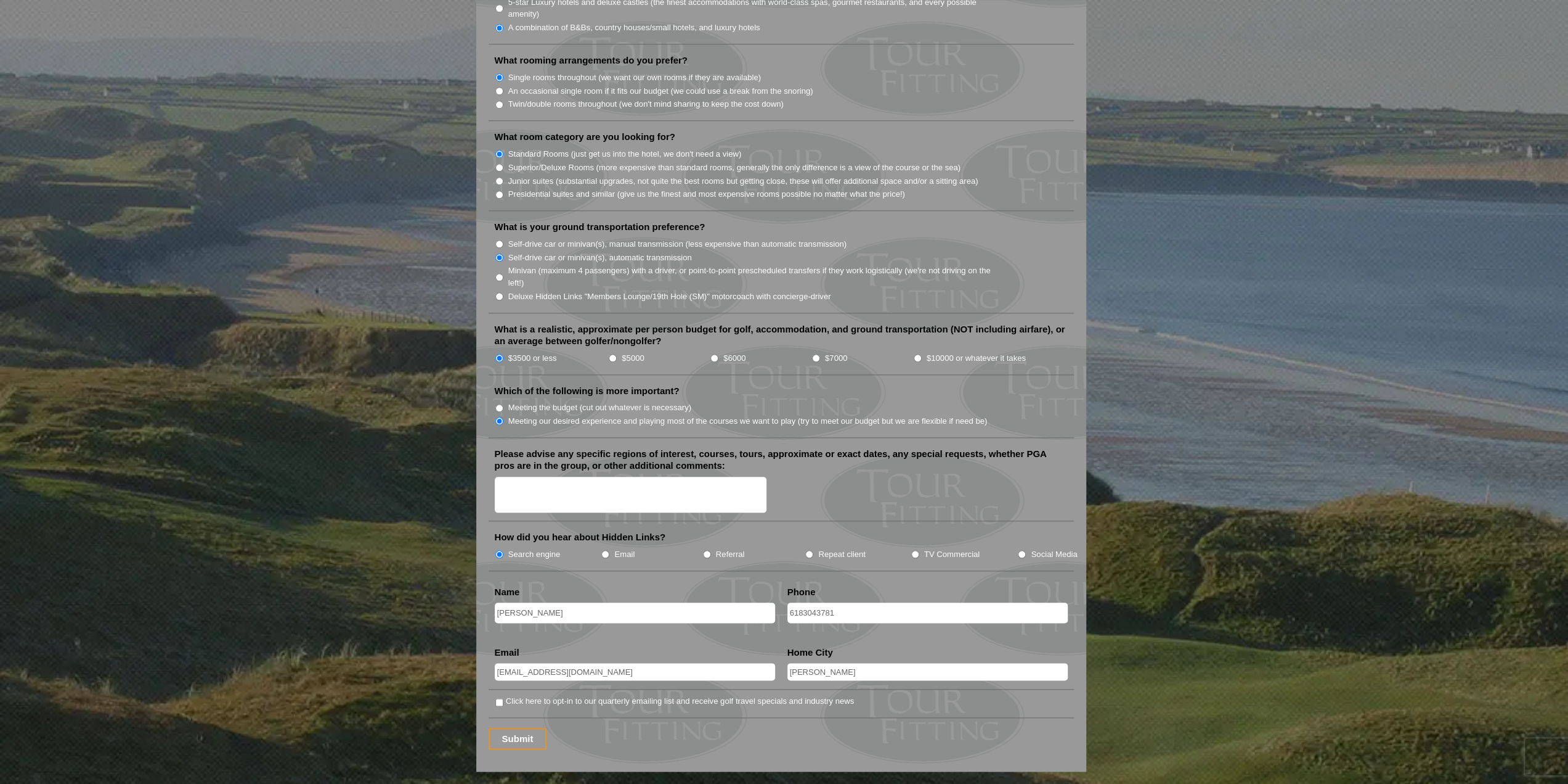
scroll to position [1172, 0]
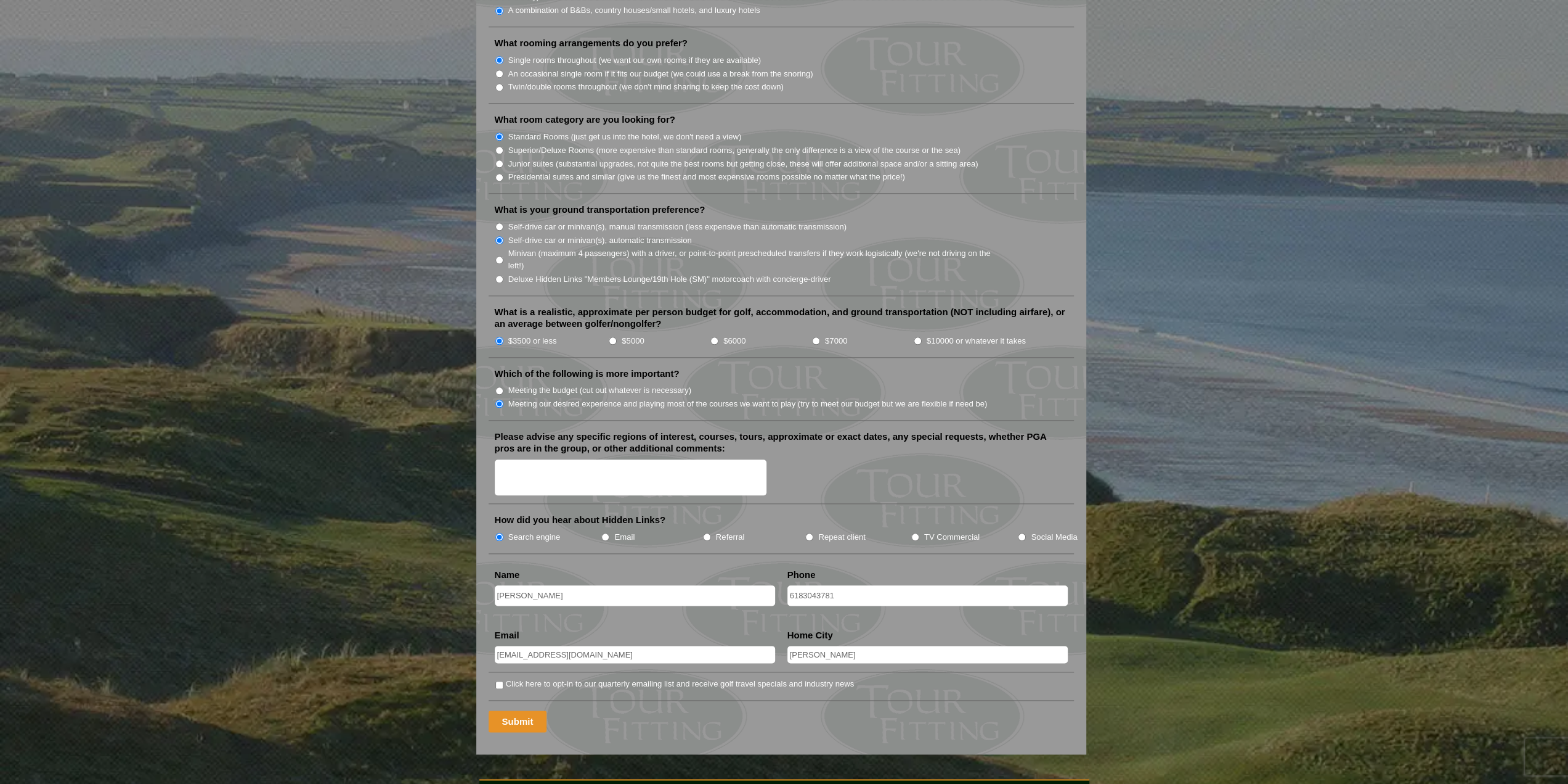
click at [514, 710] on input "Submit" at bounding box center [518, 721] width 59 height 21
